Goal: Information Seeking & Learning: Understand process/instructions

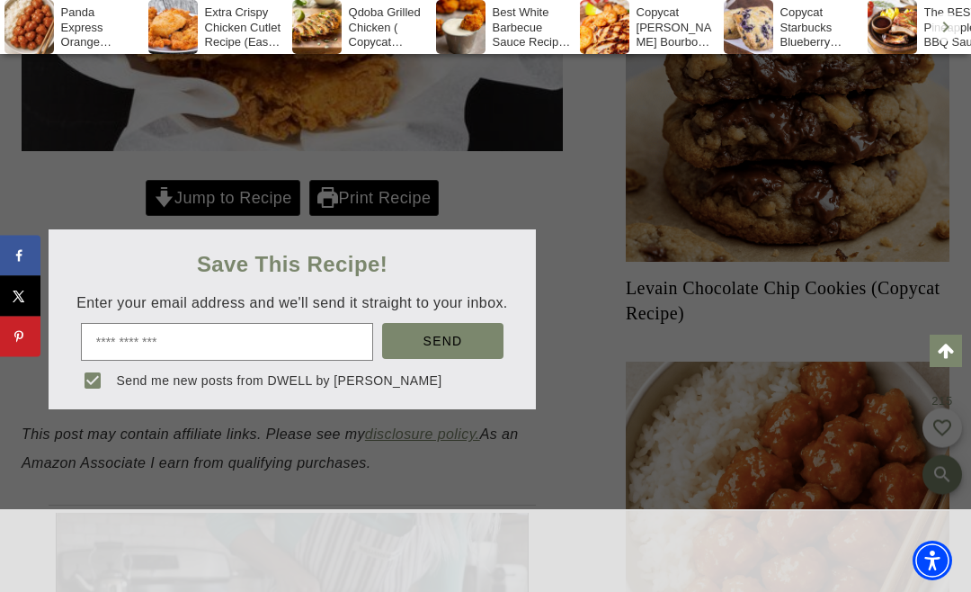
scroll to position [897, 0]
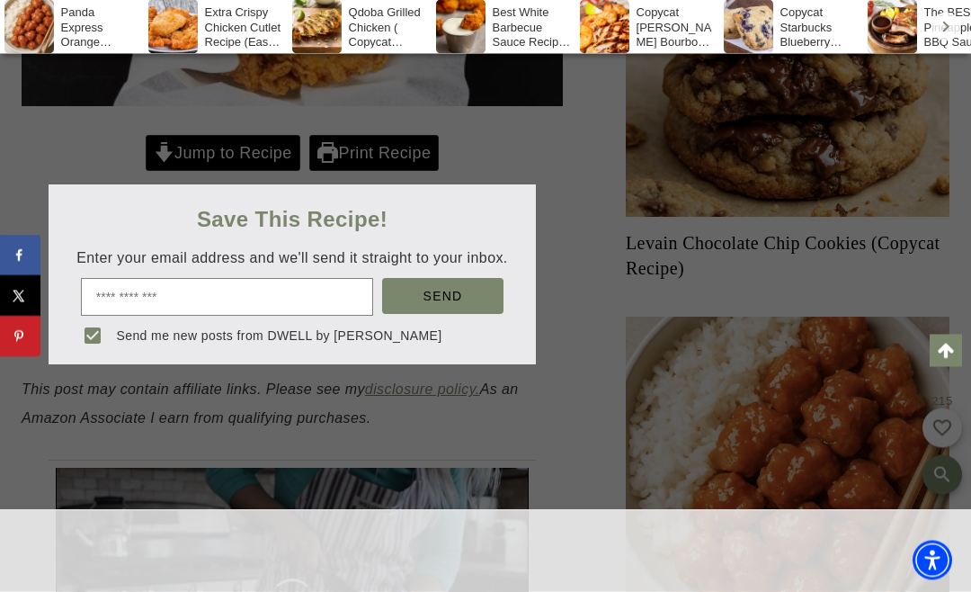
click at [225, 154] on div at bounding box center [485, 296] width 971 height 592
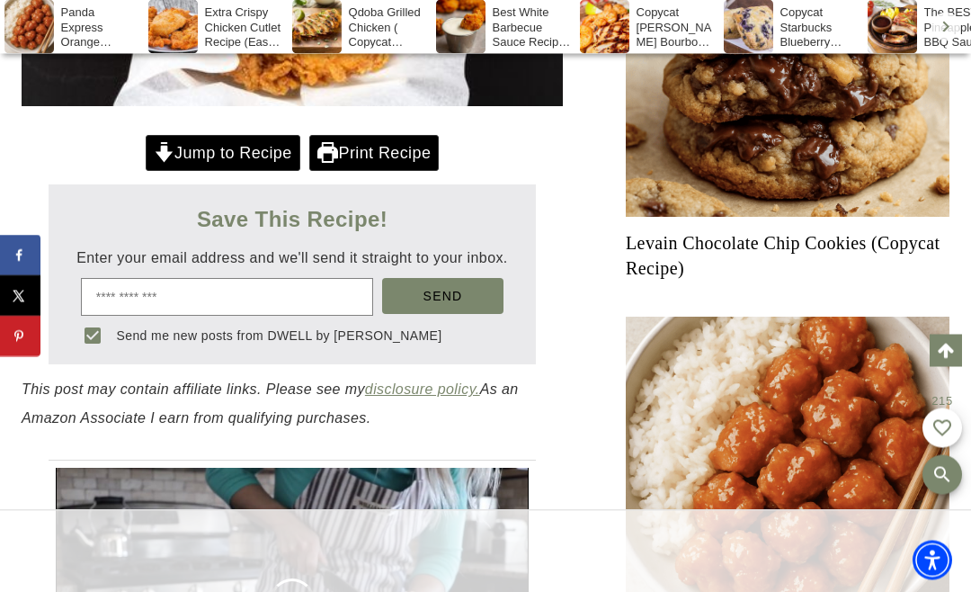
scroll to position [904, 0]
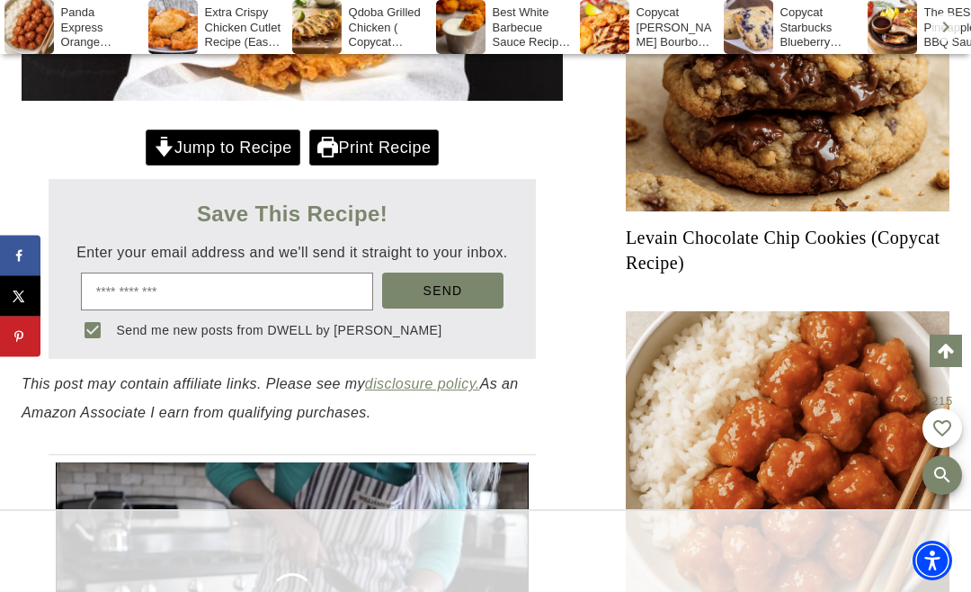
click at [231, 138] on link "Jump to Recipe" at bounding box center [223, 147] width 155 height 37
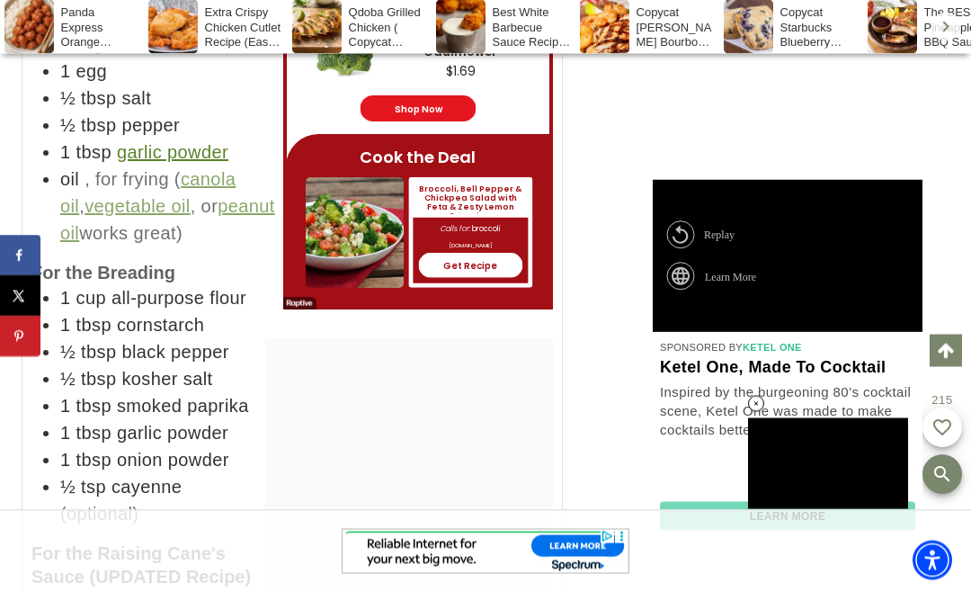
scroll to position [19328, 0]
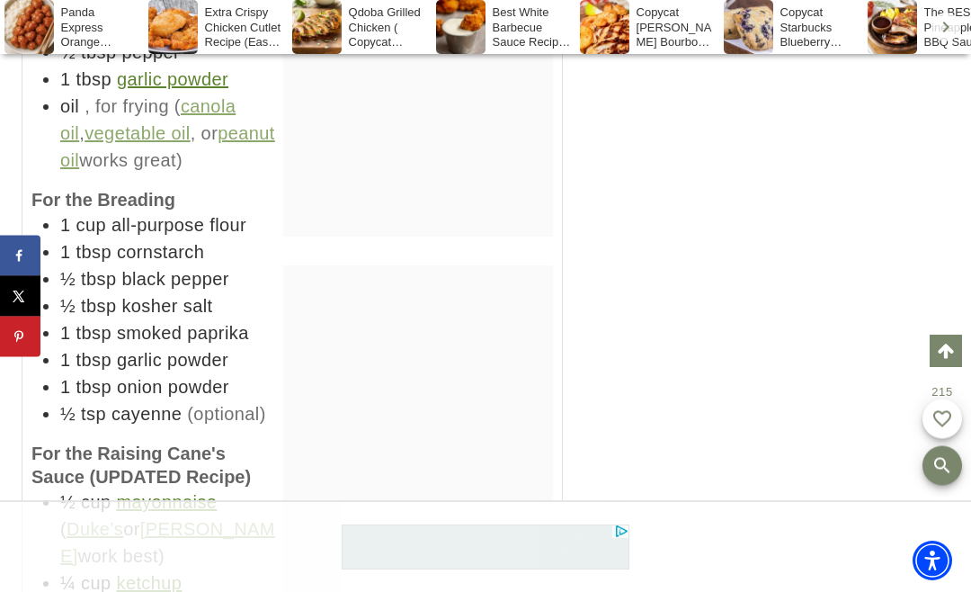
scroll to position [19634, 0]
